Goal: Task Accomplishment & Management: Manage account settings

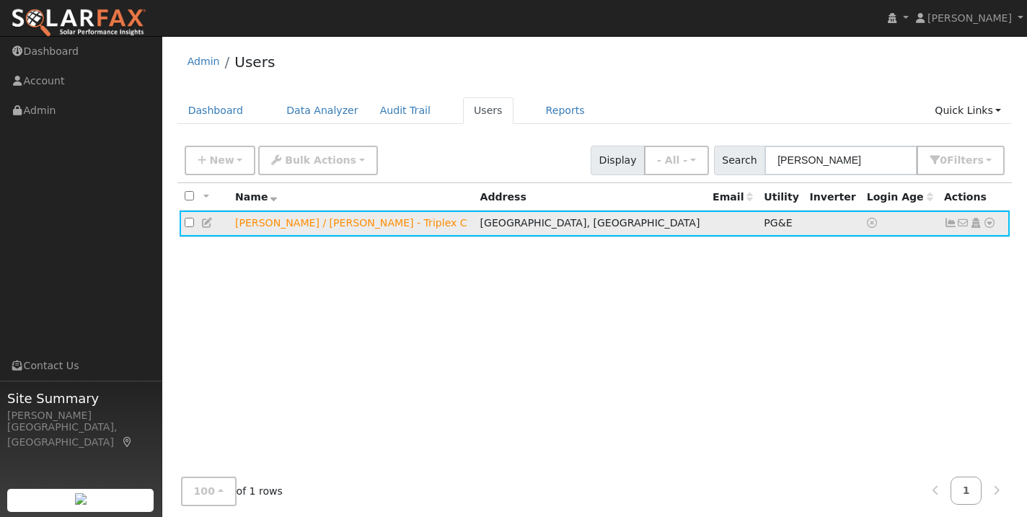
click at [954, 226] on icon at bounding box center [950, 223] width 13 height 10
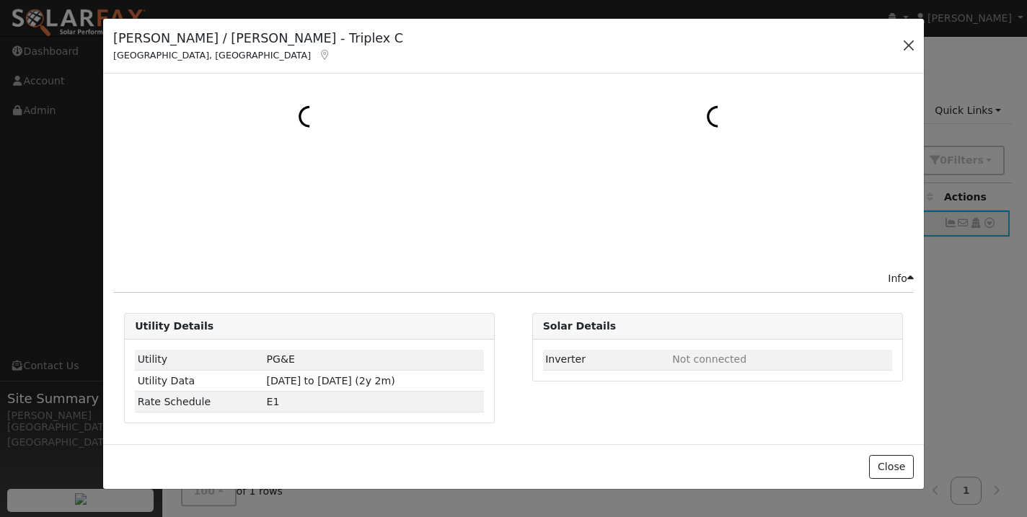
click at [907, 50] on button "button" at bounding box center [909, 45] width 20 height 20
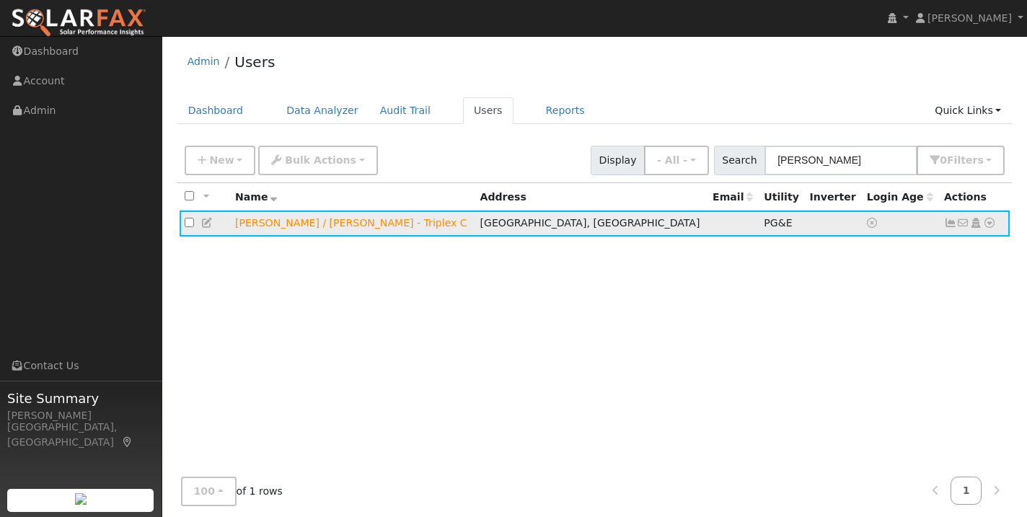
click at [953, 226] on icon at bounding box center [950, 223] width 13 height 10
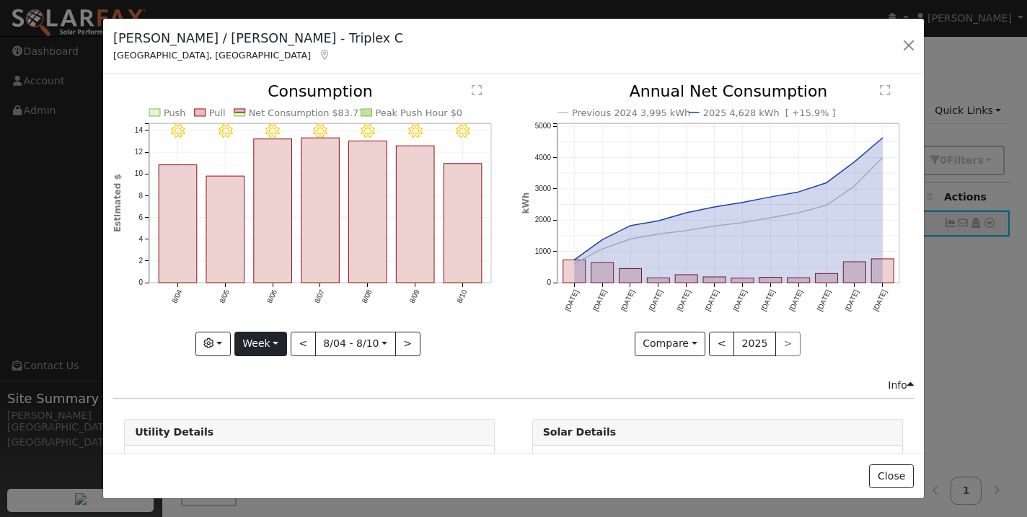
click at [257, 343] on button "Week" at bounding box center [260, 344] width 53 height 25
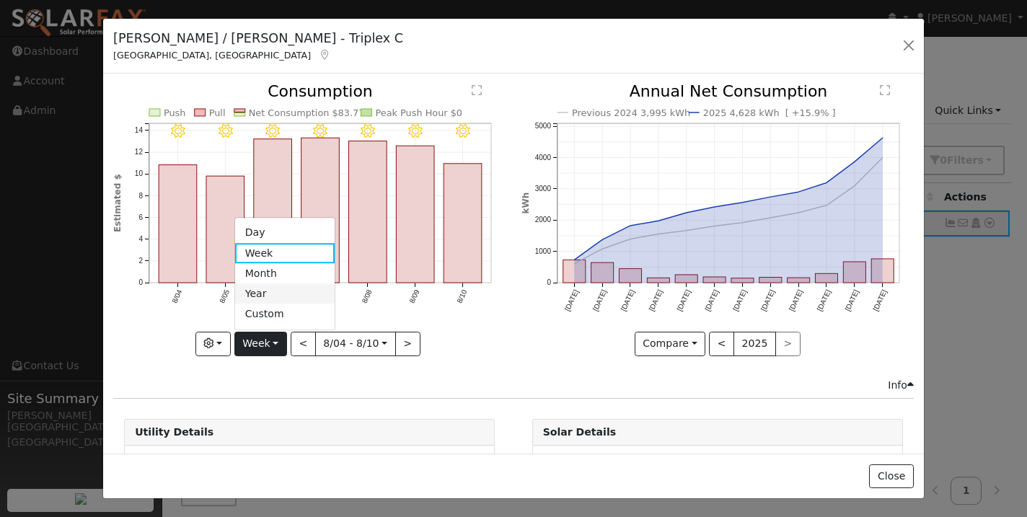
click at [261, 294] on link "Year" at bounding box center [285, 294] width 100 height 20
type input "[DATE]"
click at [0, 0] on div at bounding box center [0, 0] width 0 height 0
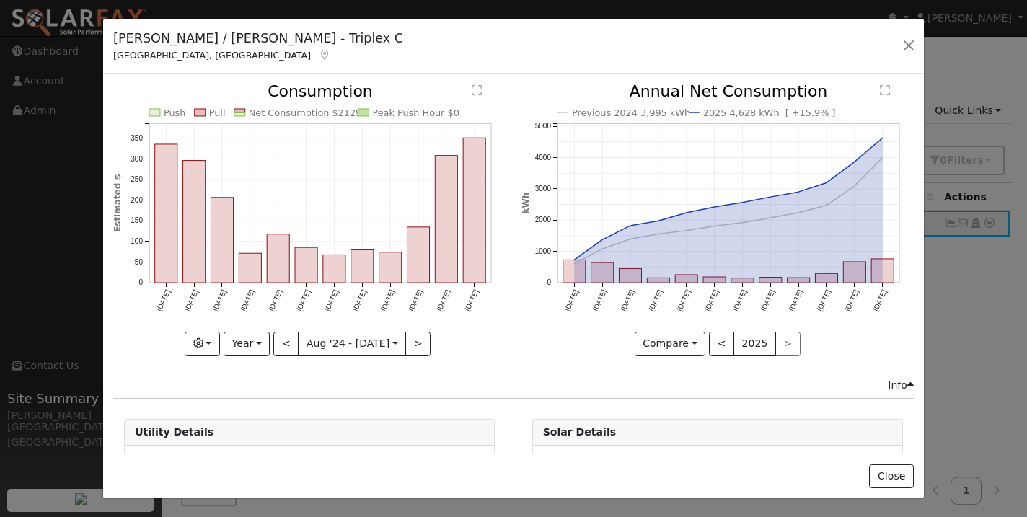
click at [904, 32] on div "[PERSON_NAME] / [PERSON_NAME] - Triplex C [PERSON_NAME], [GEOGRAPHIC_DATA] Defa…" at bounding box center [513, 47] width 821 height 56
click at [903, 40] on button "button" at bounding box center [909, 45] width 20 height 20
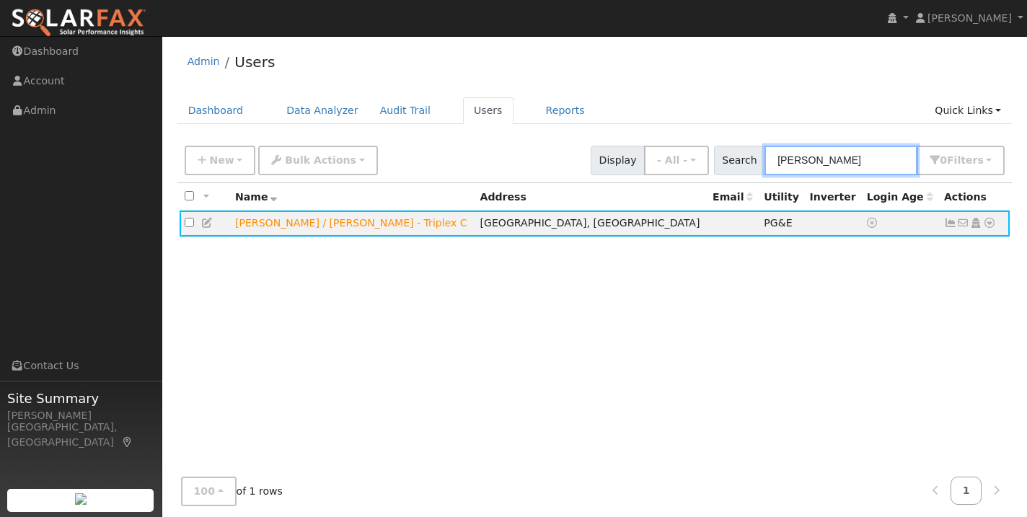
click at [838, 162] on input "[PERSON_NAME]" at bounding box center [841, 161] width 153 height 30
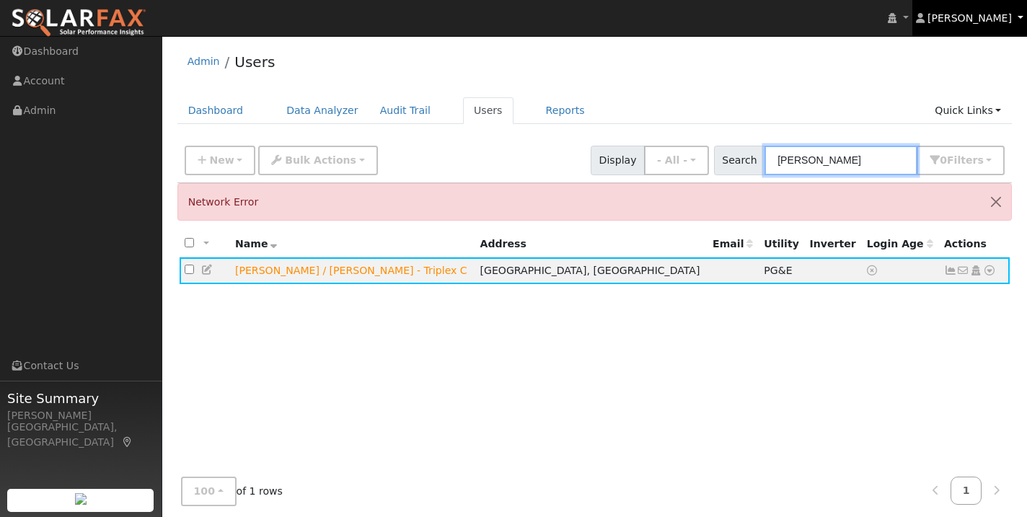
type input "[PERSON_NAME]"
click at [954, 340] on div "All None All on page None on page Name Address Email Utility Inverter Login Age…" at bounding box center [594, 386] width 835 height 310
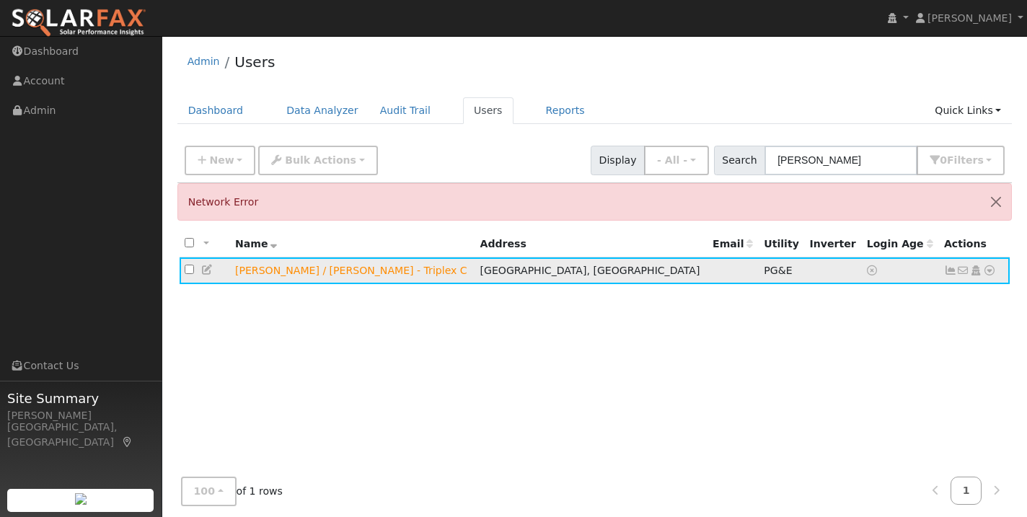
click at [950, 272] on icon at bounding box center [950, 270] width 13 height 10
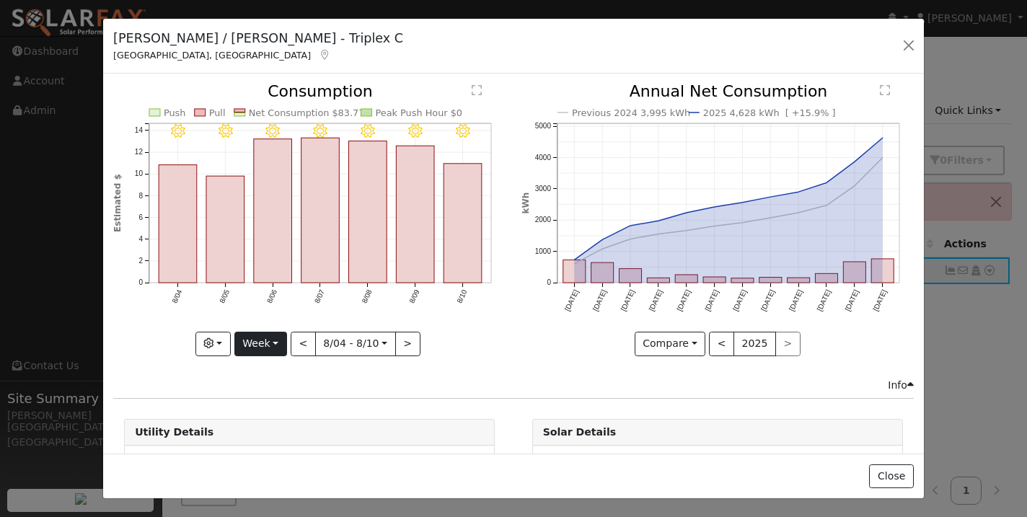
click at [271, 353] on button "Week" at bounding box center [260, 344] width 53 height 25
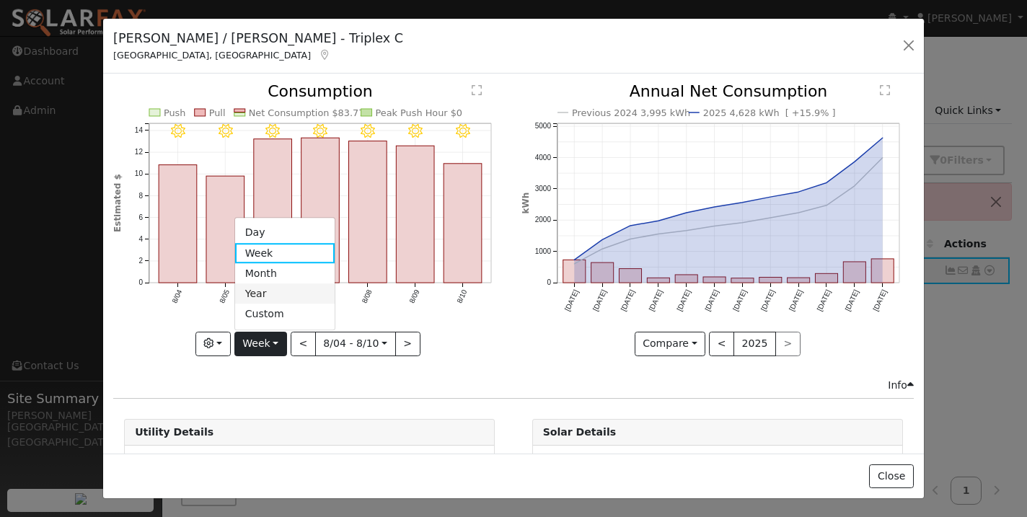
click at [270, 294] on link "Year" at bounding box center [285, 294] width 100 height 20
type input "[DATE]"
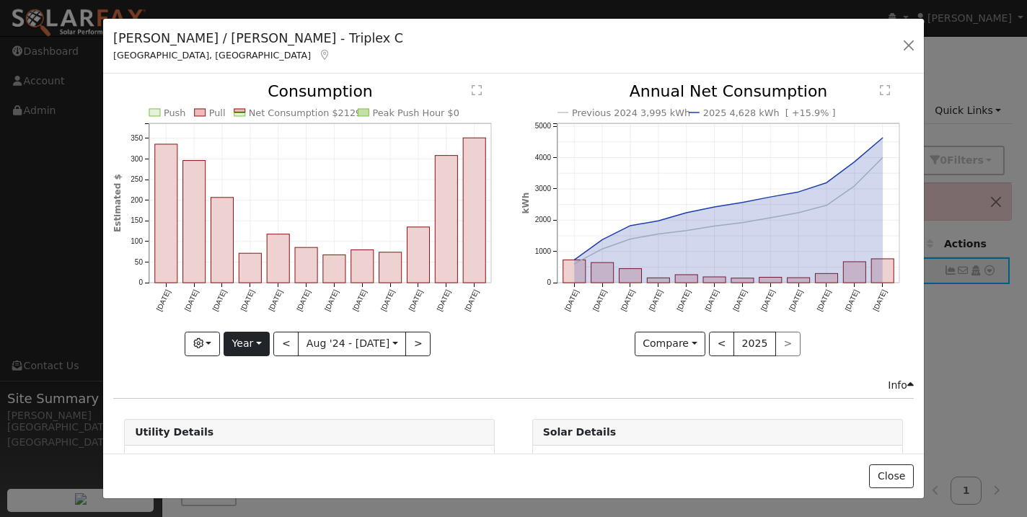
click at [247, 341] on button "Year" at bounding box center [247, 344] width 46 height 25
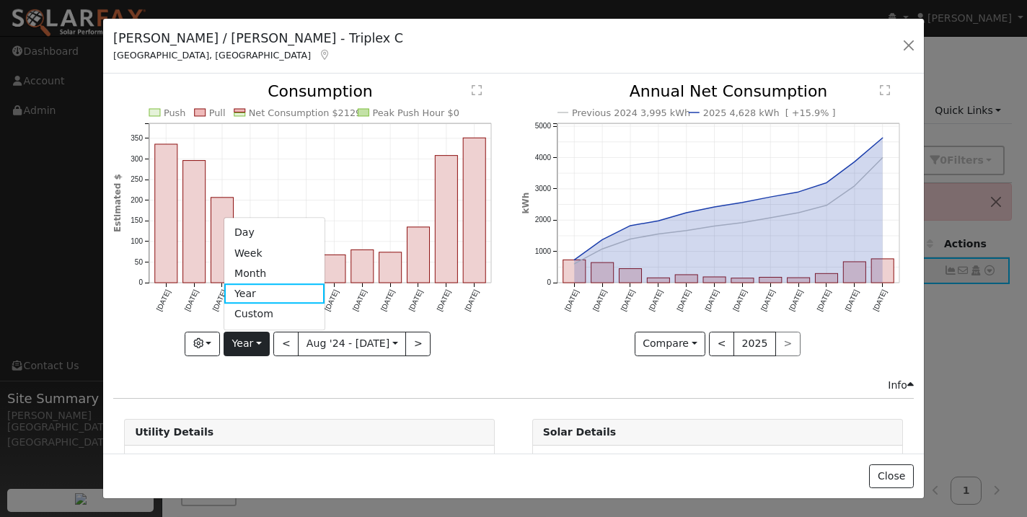
click at [260, 386] on div "Info" at bounding box center [514, 385] width 816 height 15
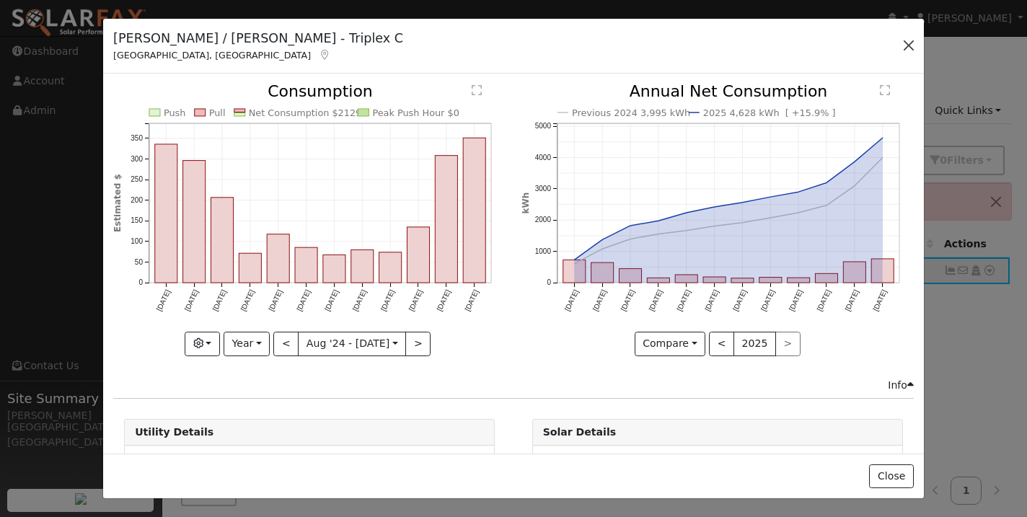
click at [904, 46] on button "button" at bounding box center [909, 45] width 20 height 20
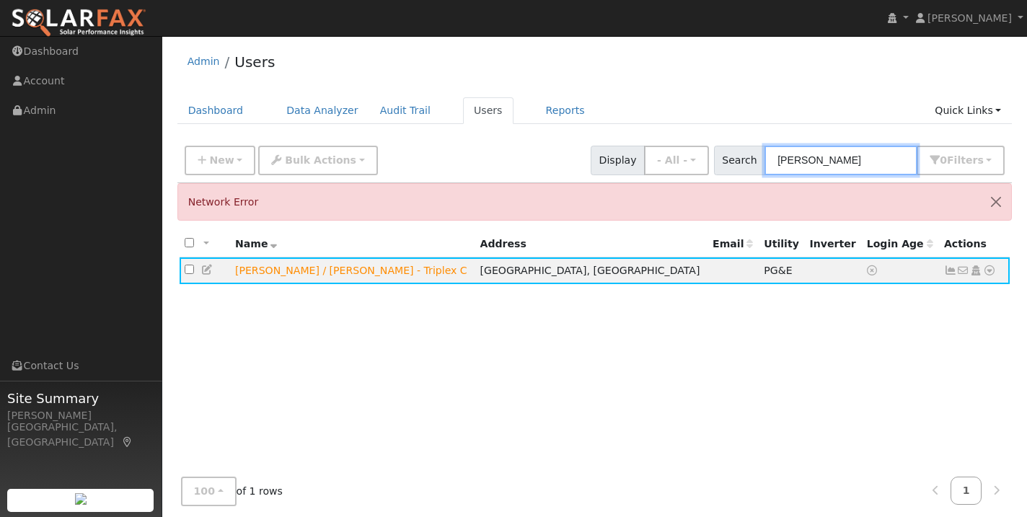
click at [851, 164] on input "[PERSON_NAME]" at bounding box center [841, 161] width 153 height 30
drag, startPoint x: 851, startPoint y: 164, endPoint x: 853, endPoint y: 155, distance: 8.8
click at [853, 155] on input "[PERSON_NAME]" at bounding box center [841, 161] width 153 height 30
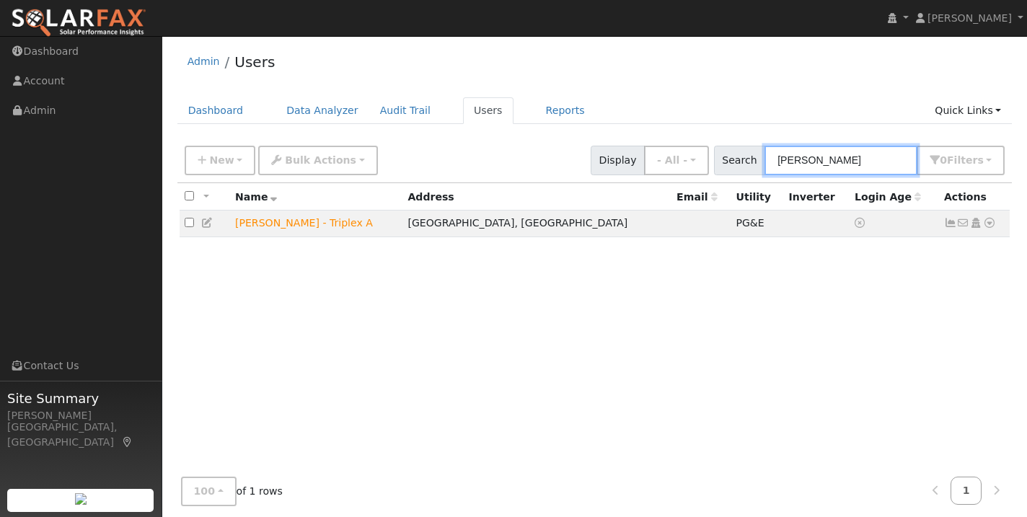
type input "[PERSON_NAME]"
drag, startPoint x: 853, startPoint y: 155, endPoint x: 949, endPoint y: 227, distance: 120.6
click at [949, 227] on icon at bounding box center [950, 223] width 13 height 10
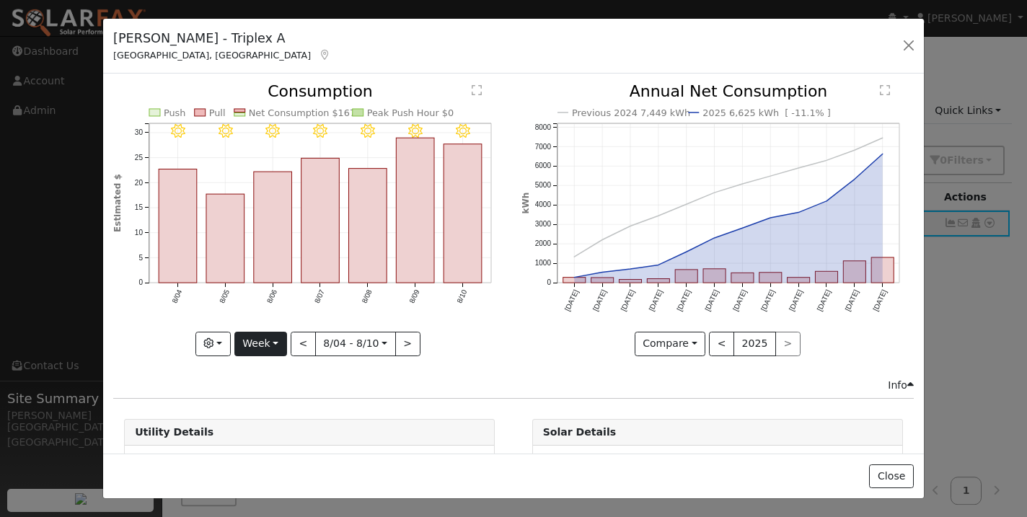
click at [260, 339] on button "Week" at bounding box center [260, 344] width 53 height 25
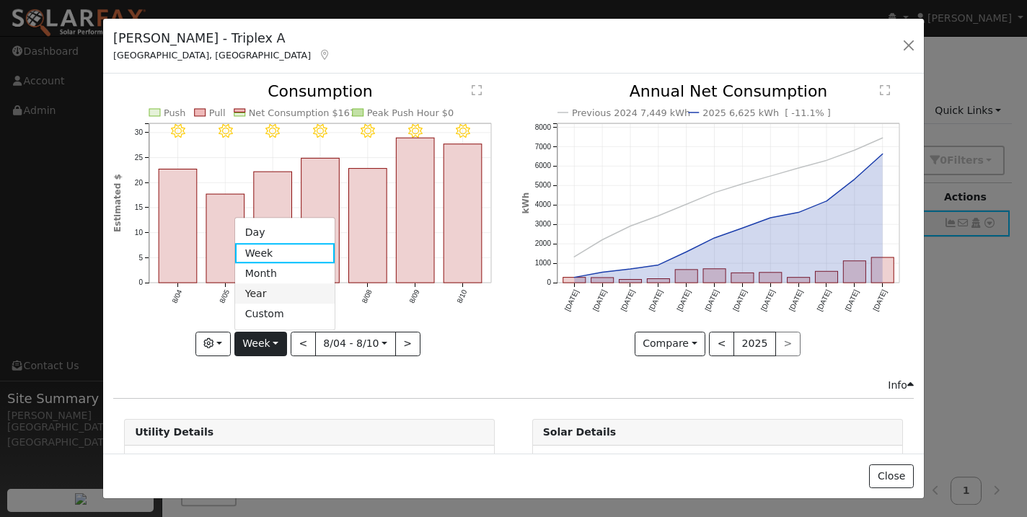
click at [273, 291] on link "Year" at bounding box center [285, 294] width 100 height 20
type input "[DATE]"
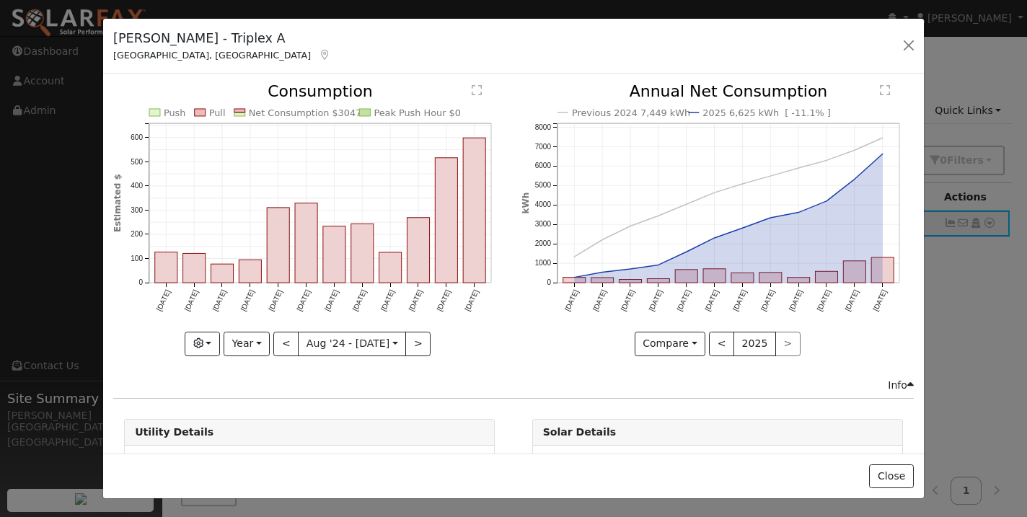
click at [487, 67] on div "[PERSON_NAME] - Triplex A [PERSON_NAME], [GEOGRAPHIC_DATA] Default Account Defa…" at bounding box center [513, 47] width 821 height 56
click at [911, 43] on button "button" at bounding box center [909, 45] width 20 height 20
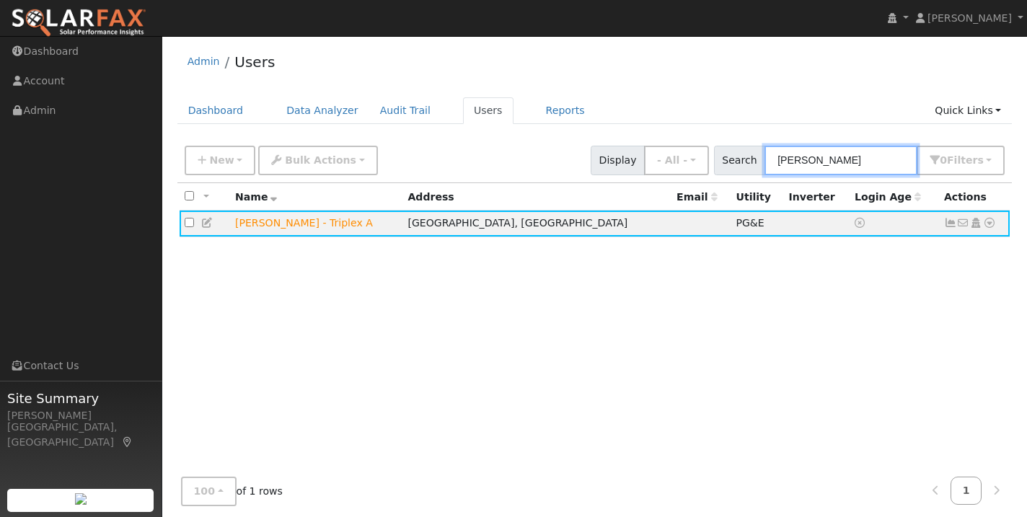
click at [825, 157] on input "[PERSON_NAME]" at bounding box center [841, 161] width 153 height 30
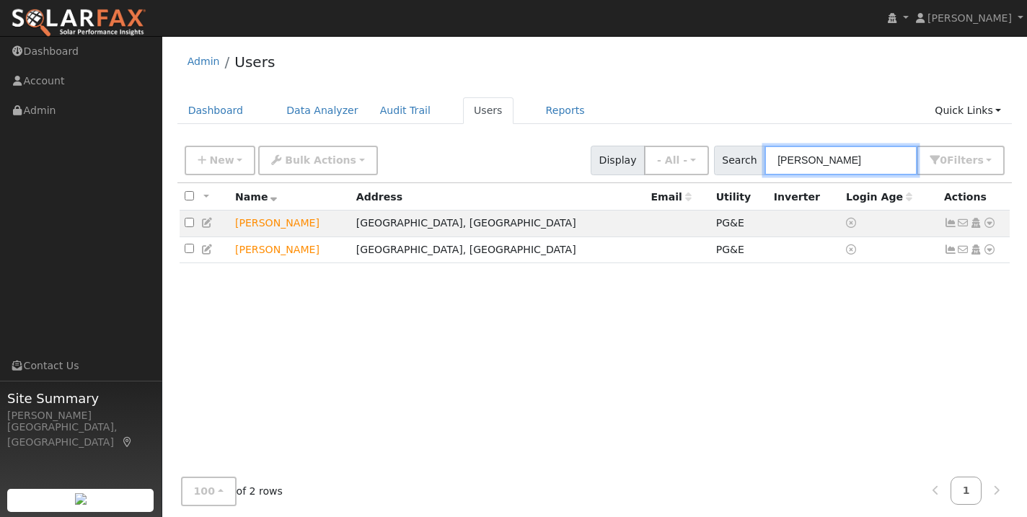
type input "[PERSON_NAME]"
drag, startPoint x: 825, startPoint y: 155, endPoint x: 947, endPoint y: 225, distance: 140.5
click at [947, 225] on icon at bounding box center [950, 223] width 13 height 10
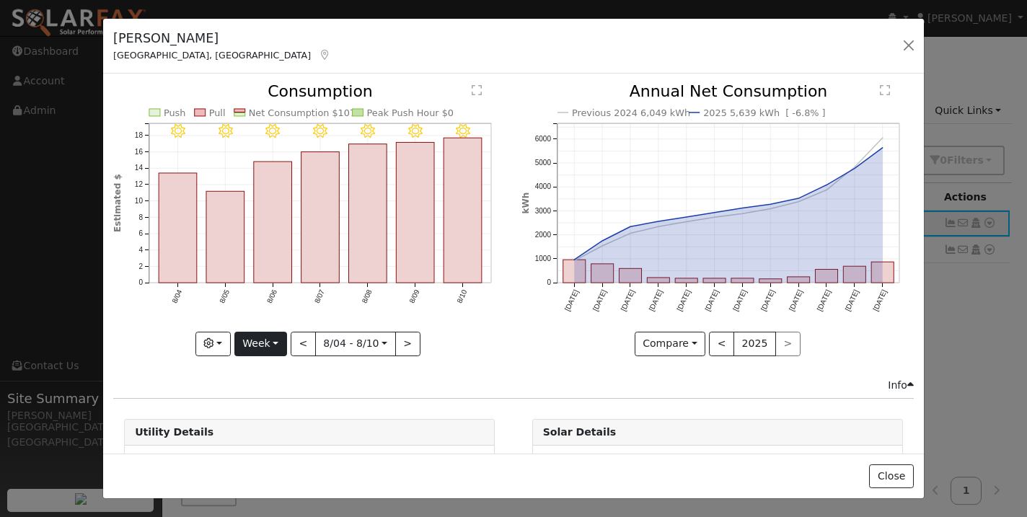
click at [263, 348] on button "Week" at bounding box center [260, 344] width 53 height 25
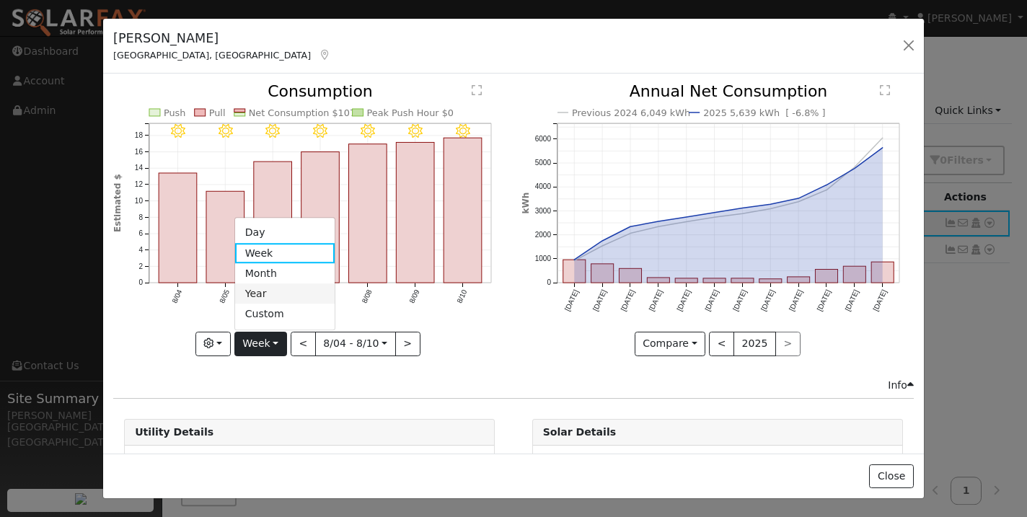
click at [270, 294] on link "Year" at bounding box center [285, 294] width 100 height 20
type input "[DATE]"
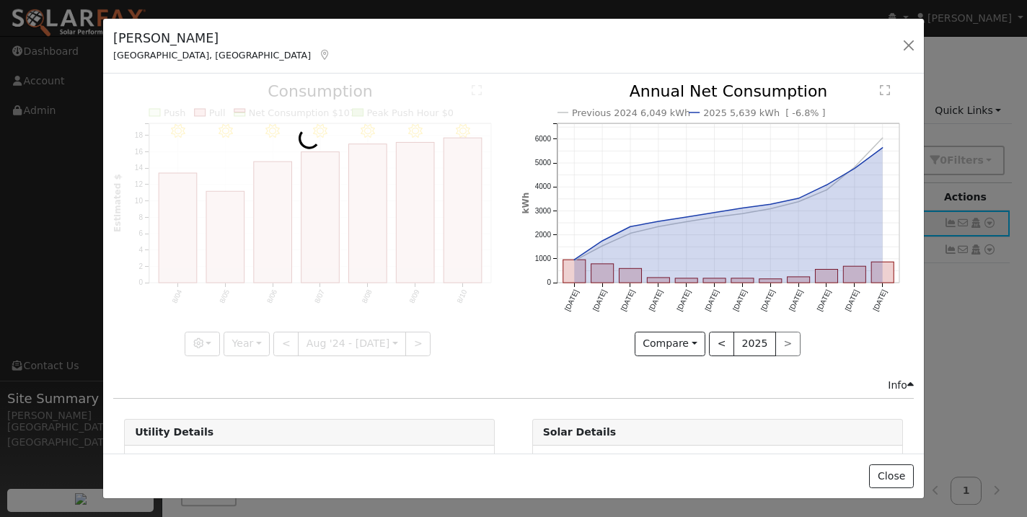
click at [456, 46] on div "[PERSON_NAME] [PERSON_NAME], [GEOGRAPHIC_DATA] Default Account Default Account …" at bounding box center [513, 47] width 821 height 56
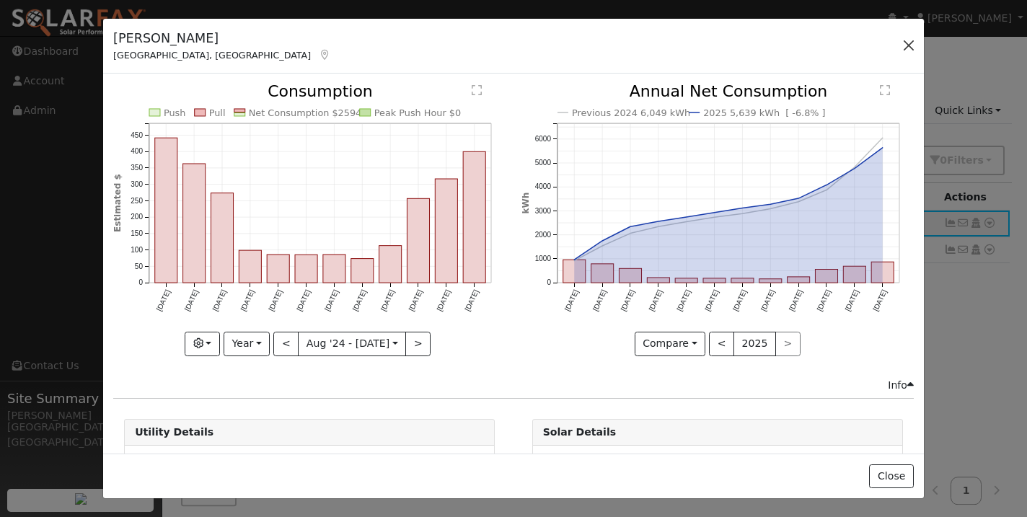
click at [907, 43] on button "button" at bounding box center [909, 45] width 20 height 20
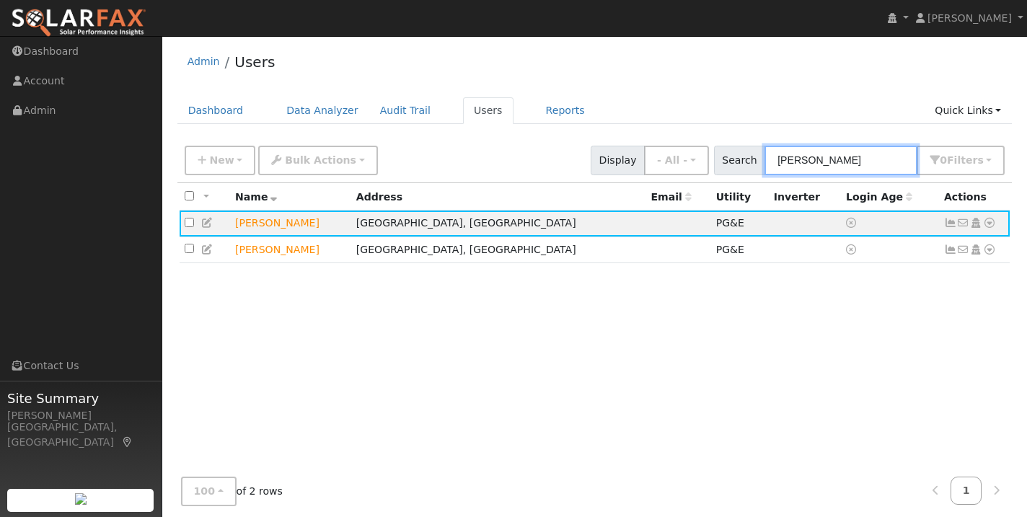
click at [845, 150] on input "[PERSON_NAME]" at bounding box center [841, 161] width 153 height 30
click at [866, 164] on input "[PERSON_NAME]" at bounding box center [841, 161] width 153 height 30
drag, startPoint x: 866, startPoint y: 164, endPoint x: 849, endPoint y: 160, distance: 17.7
click at [849, 160] on input "[PERSON_NAME]" at bounding box center [841, 161] width 153 height 30
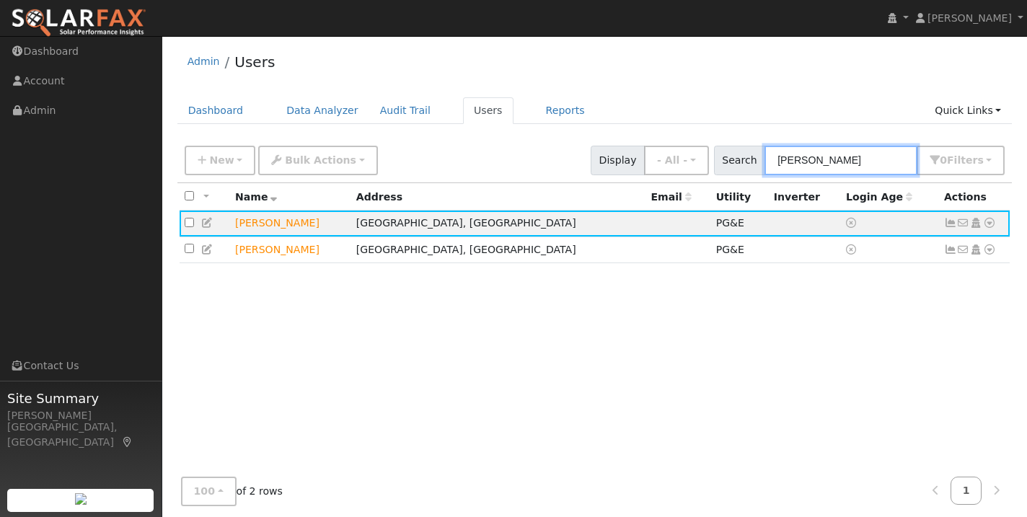
click at [849, 160] on input "[PERSON_NAME]" at bounding box center [841, 161] width 153 height 30
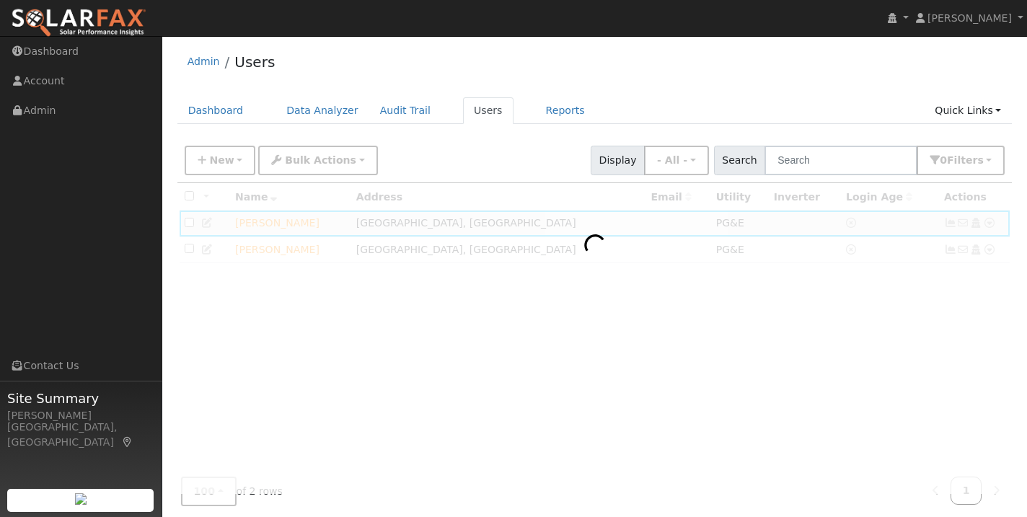
click at [736, 86] on div "Admin Users" at bounding box center [594, 65] width 835 height 44
click at [855, 151] on input "text" at bounding box center [841, 161] width 153 height 30
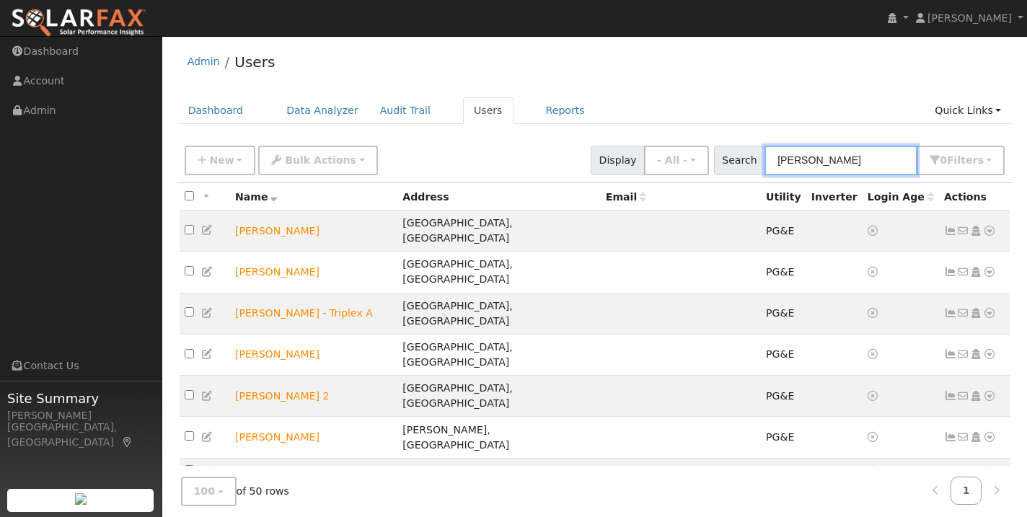
type input "[PERSON_NAME]"
drag, startPoint x: 855, startPoint y: 151, endPoint x: 715, endPoint y: 92, distance: 151.5
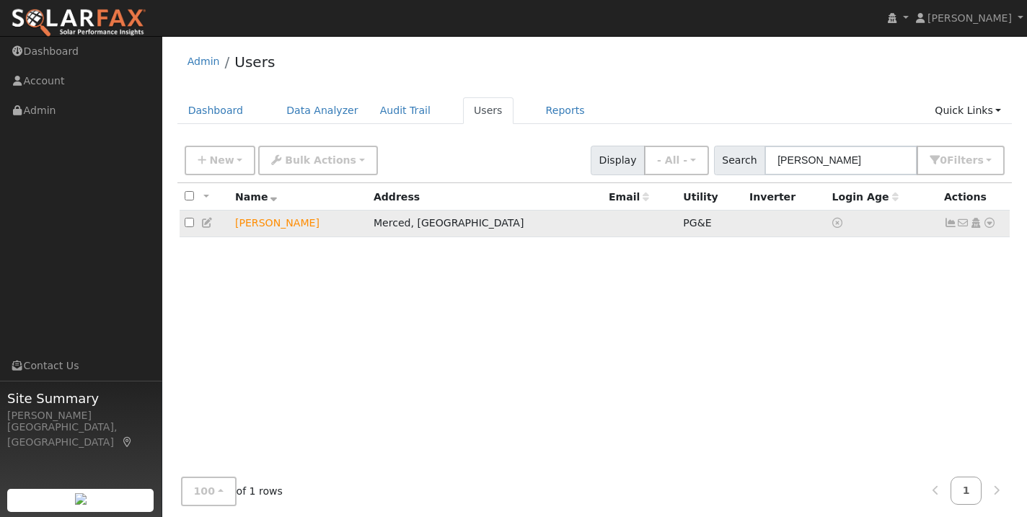
click at [954, 225] on icon at bounding box center [950, 223] width 13 height 10
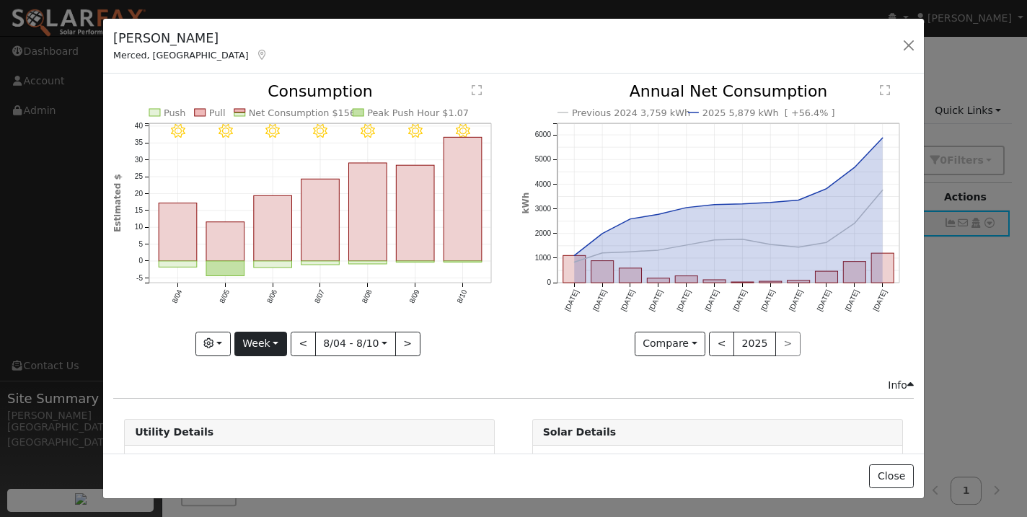
click at [276, 345] on button "Week" at bounding box center [260, 344] width 53 height 25
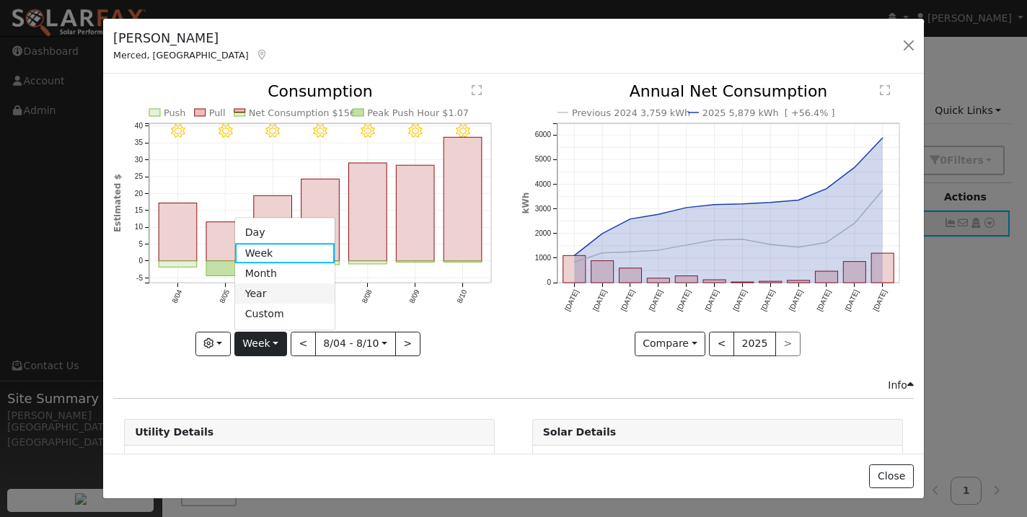
click at [270, 297] on link "Year" at bounding box center [285, 294] width 100 height 20
type input "[DATE]"
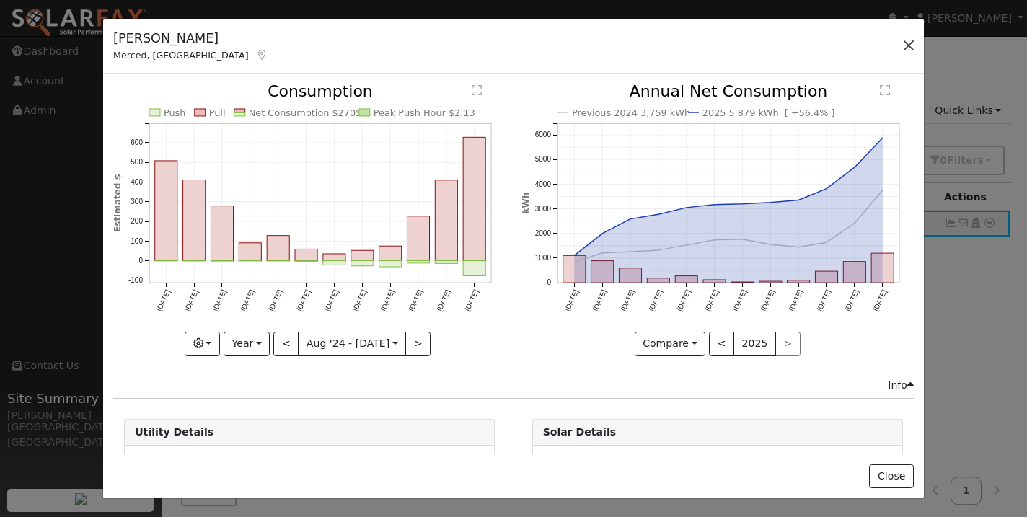
click at [906, 46] on button "button" at bounding box center [909, 45] width 20 height 20
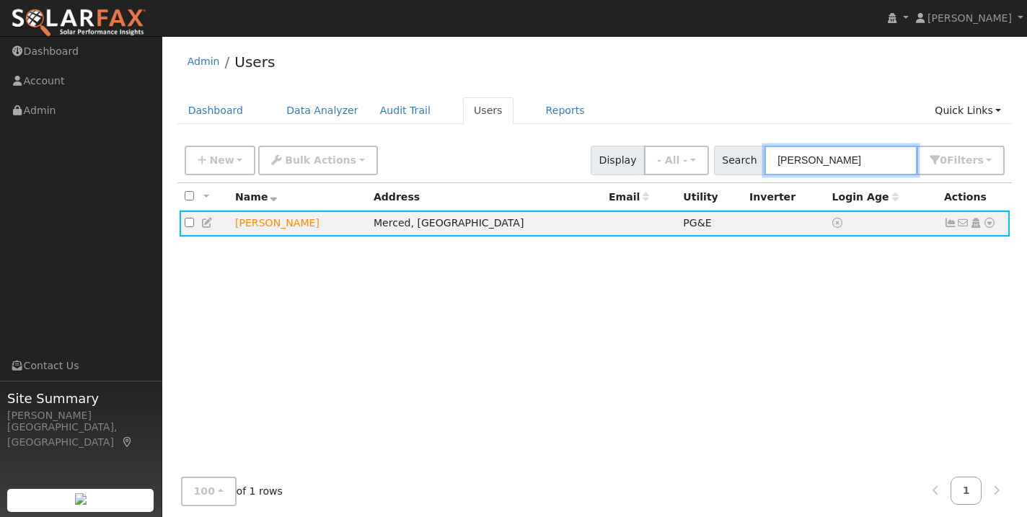
click at [848, 169] on input "[PERSON_NAME]" at bounding box center [841, 161] width 153 height 30
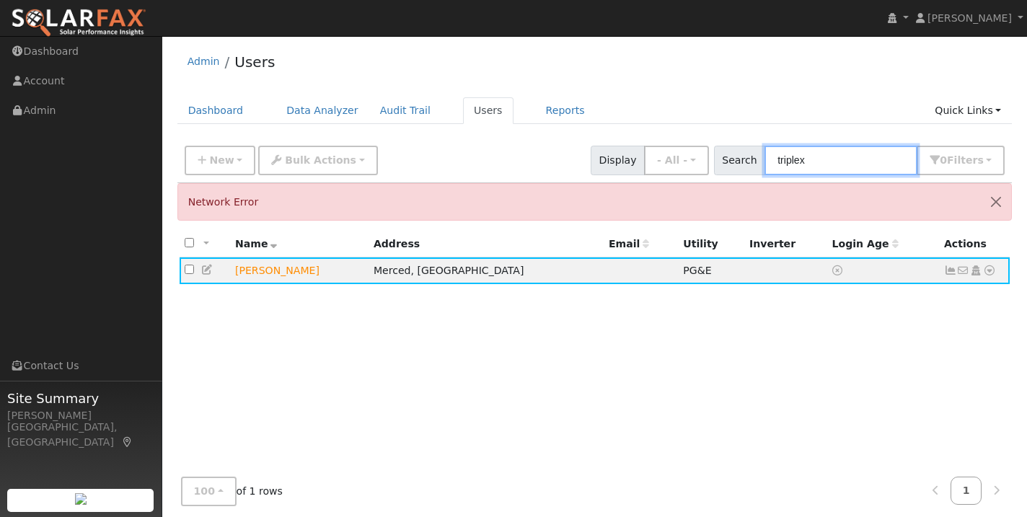
type input "triplex"
click at [743, 88] on div "Admin Users Dashboard Data Analyzer Audit Trail Users Reports Quick Links Quick…" at bounding box center [594, 317] width 850 height 549
click at [996, 202] on button "Close" at bounding box center [996, 201] width 30 height 35
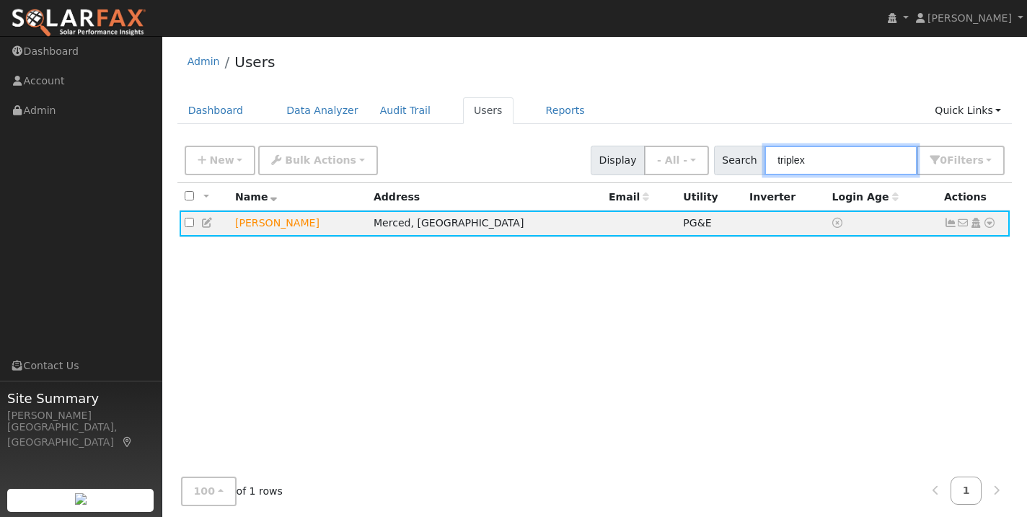
click at [868, 149] on input "triplex" at bounding box center [841, 161] width 153 height 30
